Goal: Task Accomplishment & Management: Manage account settings

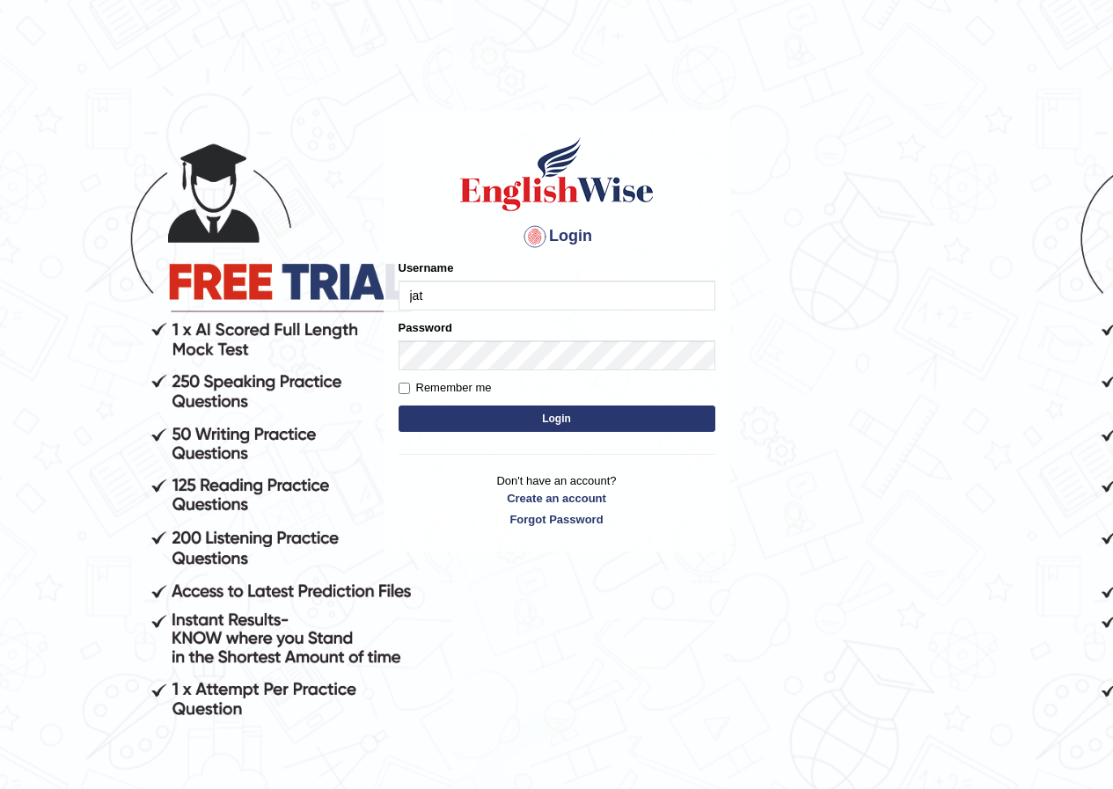
type input "jatin_parramatta"
click at [399, 406] on button "Login" at bounding box center [557, 419] width 317 height 26
type input "88888888"
